Goal: Task Accomplishment & Management: Complete application form

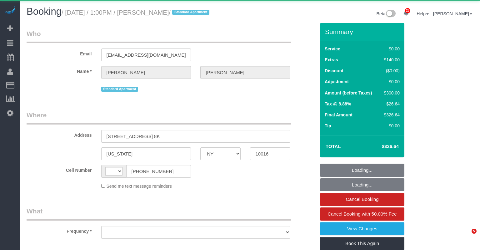
select select "NY"
select select "1"
click at [69, 20] on div "Booking / [DATE] / 1:00PM / [PERSON_NAME] / Standard Apartment" at bounding box center [136, 12] width 228 height 13
select select "string:stripe-pm_1SAu2Y4VGloSiKo73BCX13uq"
select select "spot1"
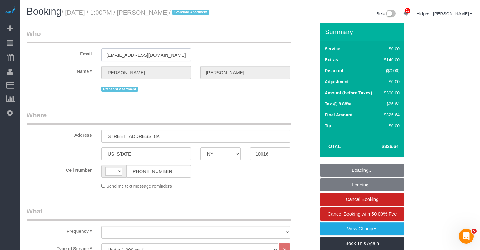
click at [125, 61] on input "[EMAIL_ADDRESS][DOMAIN_NAME]" at bounding box center [146, 54] width 90 height 13
select select "string:[GEOGRAPHIC_DATA]"
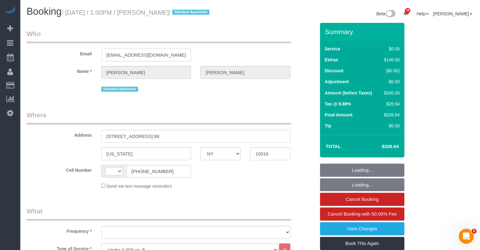
select select "object:927"
click at [125, 61] on input "[EMAIL_ADDRESS][DOMAIN_NAME]" at bounding box center [146, 54] width 90 height 13
select select "number:89"
select select "number:73"
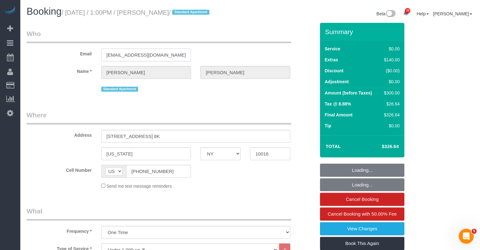
select select "number:15"
select select "number:6"
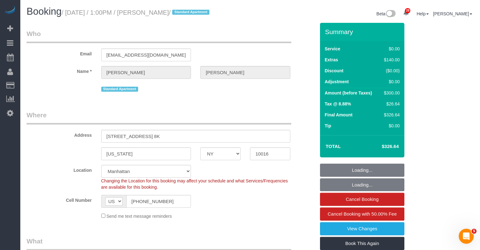
select select "object:1901"
select select "spot39"
select select "1"
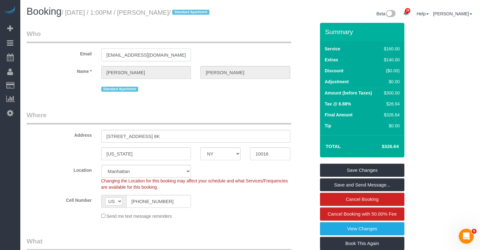
click at [123, 61] on input "[EMAIL_ADDRESS][DOMAIN_NAME]" at bounding box center [146, 54] width 90 height 13
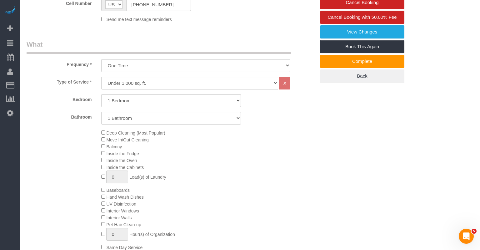
click at [57, 54] on legend "What" at bounding box center [159, 47] width 265 height 14
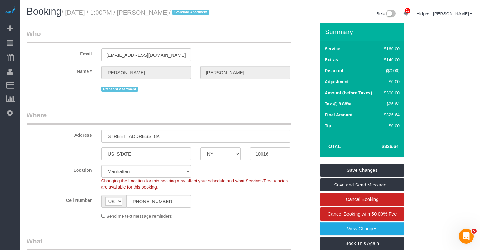
click at [157, 15] on small "/ [DATE] / 1:00PM / [PERSON_NAME] / Standard Apartment" at bounding box center [137, 12] width 150 height 7
drag, startPoint x: 207, startPoint y: 14, endPoint x: 72, endPoint y: 17, distance: 135.6
click at [72, 17] on h1 "Booking / [DATE] / 1:00PM / [PERSON_NAME] / Standard Apartment" at bounding box center [136, 11] width 219 height 11
copy small "[DATE] / 1:00PM / [PERSON_NAME]"
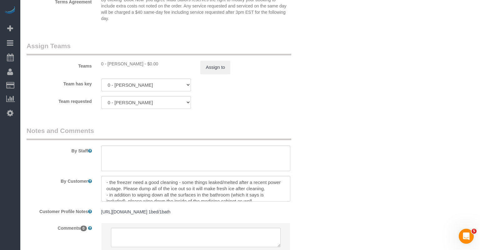
scroll to position [804, 0]
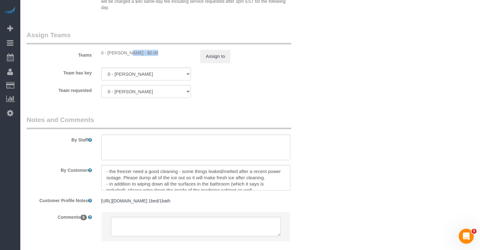
drag, startPoint x: 134, startPoint y: 60, endPoint x: 108, endPoint y: 61, distance: 26.3
click at [108, 56] on div "0 - [PERSON_NAME] - $0.00" at bounding box center [146, 53] width 90 height 6
copy div "[PERSON_NAME]"
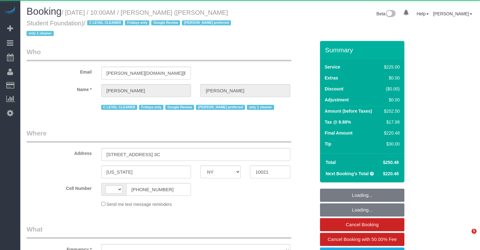
select select "NY"
select select "number:57"
select select "number:71"
select select "number:15"
select select "number:5"
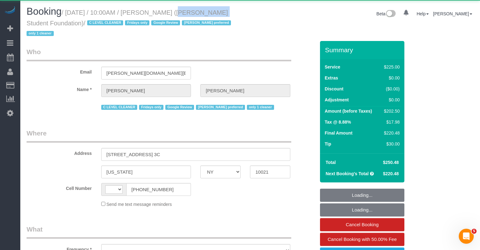
select select "number:21"
select select "string:stripe-pm_1OXFBF4VGloSiKo7ul1yVpDq"
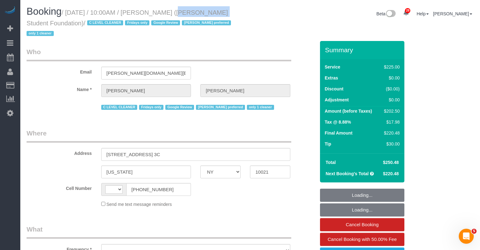
select select "string:[GEOGRAPHIC_DATA]"
select select "180"
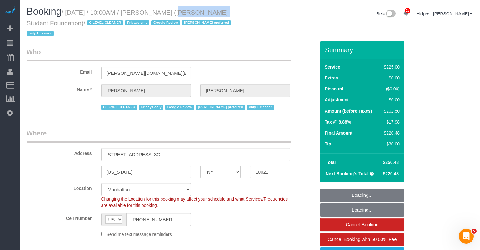
select select "spot1"
select select "object:1510"
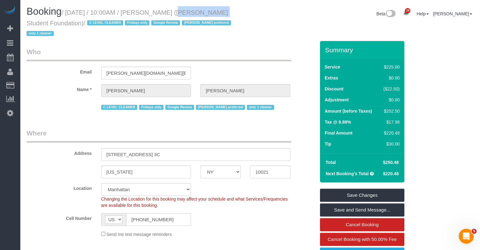
drag, startPoint x: 72, startPoint y: 12, endPoint x: 85, endPoint y: 22, distance: 16.6
click at [85, 22] on small "/ September 26, 2025 / 10:00AM / Clarice Bruch (Asher Student Foundation) / C L…" at bounding box center [130, 23] width 206 height 28
copy small "September 26, 2025 / 10:00AM / Clarice Bruch (Asher Student Foundation)"
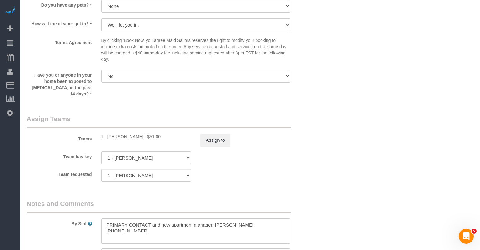
scroll to position [639, 0]
drag, startPoint x: 146, startPoint y: 128, endPoint x: 108, endPoint y: 130, distance: 37.8
click at [108, 133] on div "1 - Jhonaysy Materano - $51.00" at bounding box center [146, 136] width 90 height 6
copy div "Jhonaysy Materano"
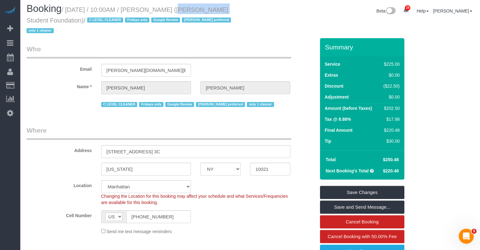
scroll to position [0, 0]
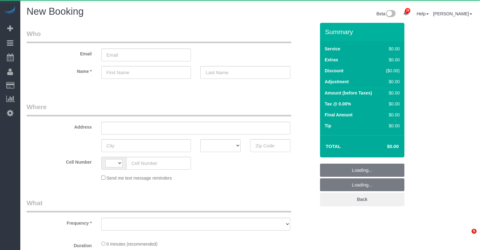
select select "number:89"
select select "number:90"
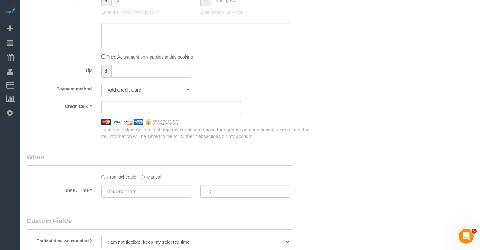
select select "string:[GEOGRAPHIC_DATA]"
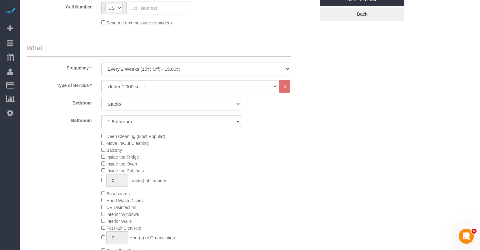
scroll to position [184, 0]
click at [141, 73] on select "One Time Weekly (20% Off) - 20.00% Every 2 Weeks (15% Off) - 15.00% Every 4 Wee…" at bounding box center [195, 70] width 189 height 13
select select "object:2221"
click at [101, 64] on select "One Time Weekly (20% Off) - 20.00% Every 2 Weeks (15% Off) - 15.00% Every 4 Wee…" at bounding box center [195, 70] width 189 height 13
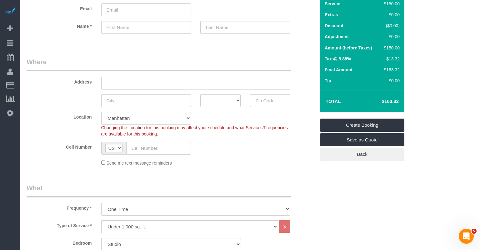
scroll to position [0, 0]
